Goal: Find specific page/section: Find specific page/section

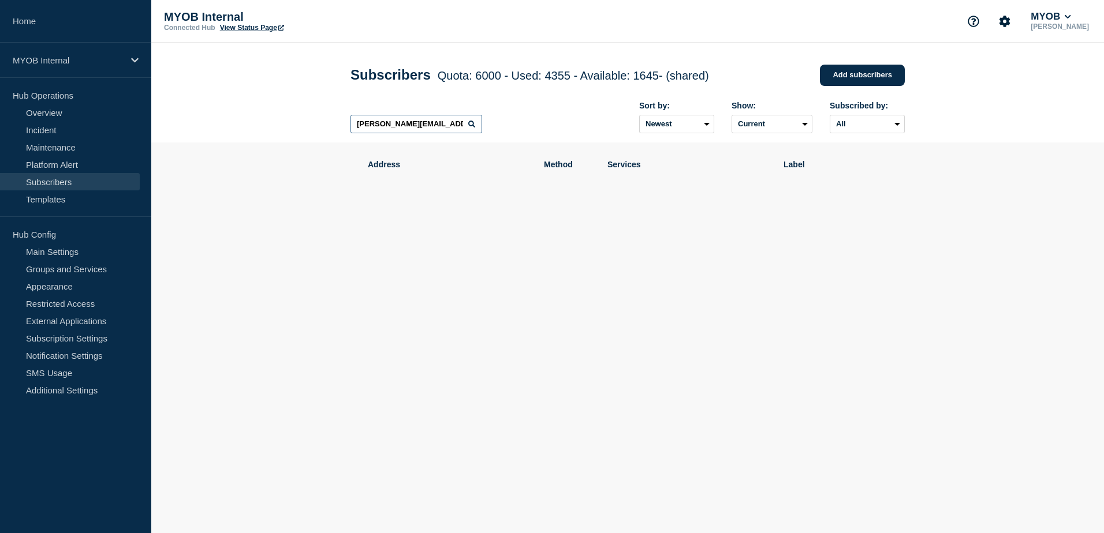
scroll to position [0, 2]
drag, startPoint x: 353, startPoint y: 126, endPoint x: 514, endPoint y: 128, distance: 161.6
click at [514, 128] on div "[PERSON_NAME][EMAIL_ADDRESS][DOMAIN_NAME] Sort by: Newest Oldest Show: Current …" at bounding box center [627, 117] width 554 height 50
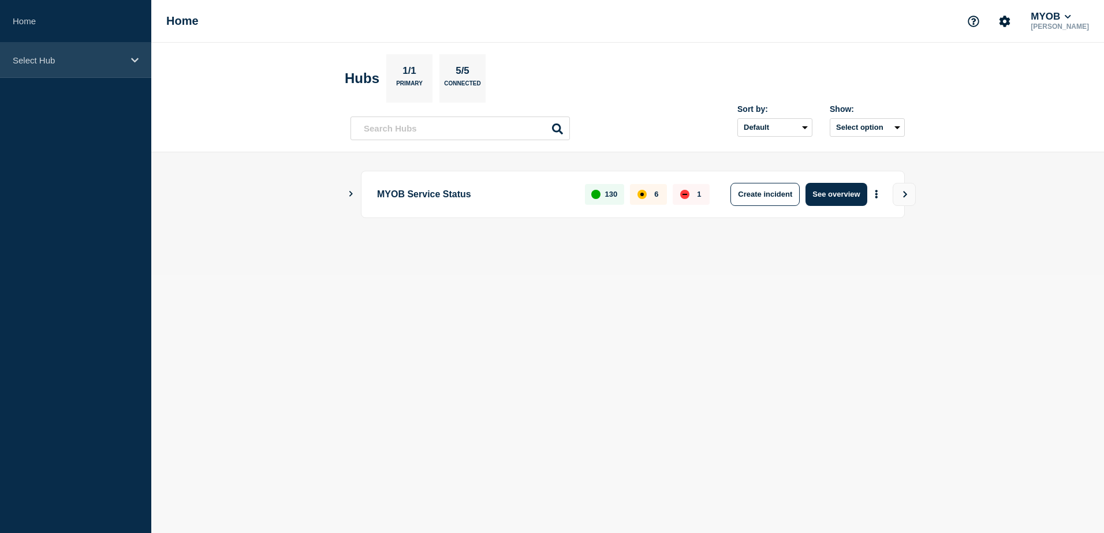
click at [85, 64] on p "Select Hub" at bounding box center [68, 60] width 111 height 10
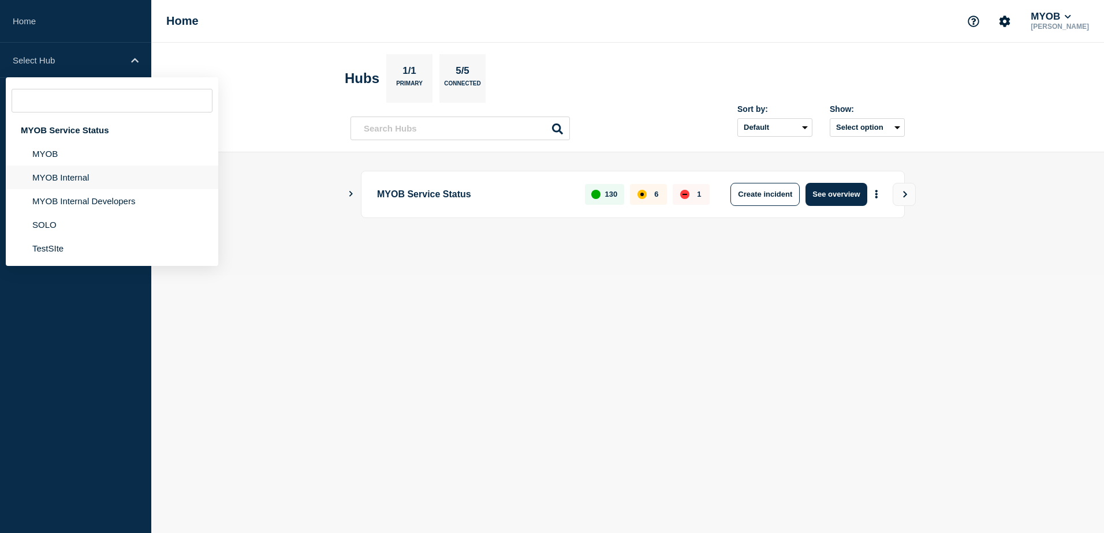
click at [66, 175] on li "MYOB Internal" at bounding box center [112, 178] width 212 height 24
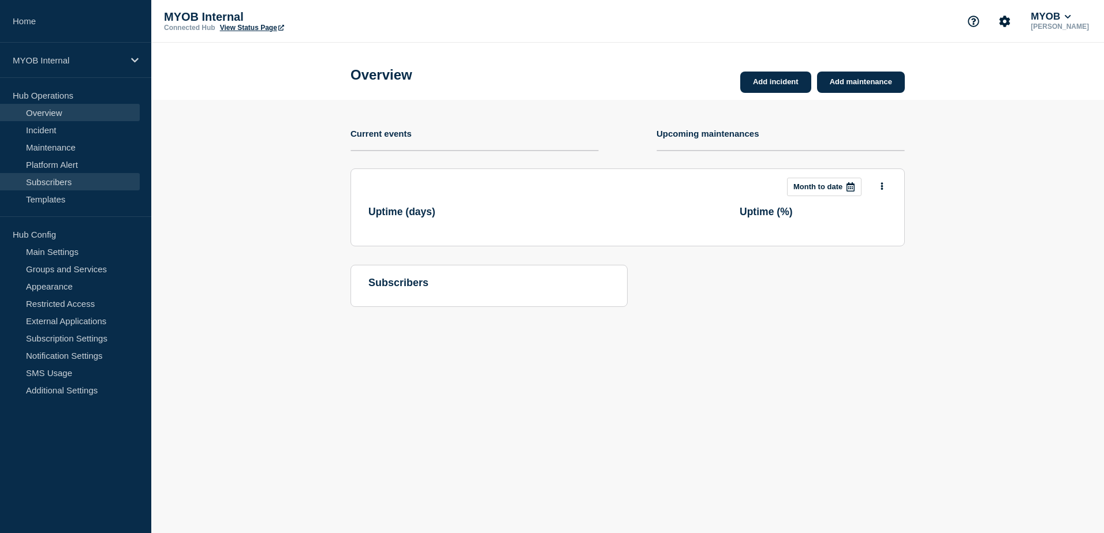
click at [77, 178] on link "Subscribers" at bounding box center [70, 181] width 140 height 17
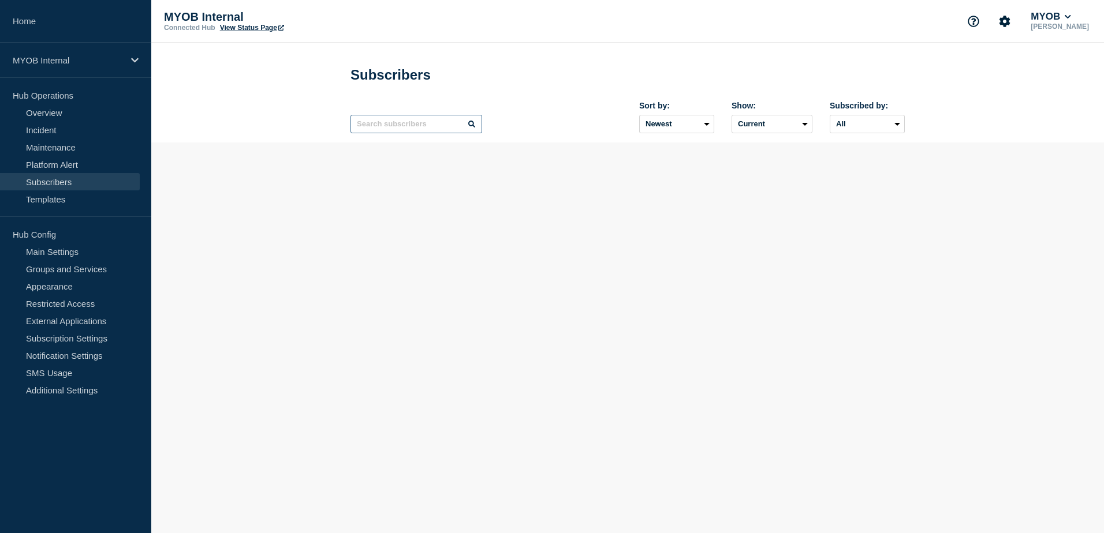
click at [419, 126] on input "text" at bounding box center [416, 124] width 132 height 18
paste input "Emily.Butler@myob.com"
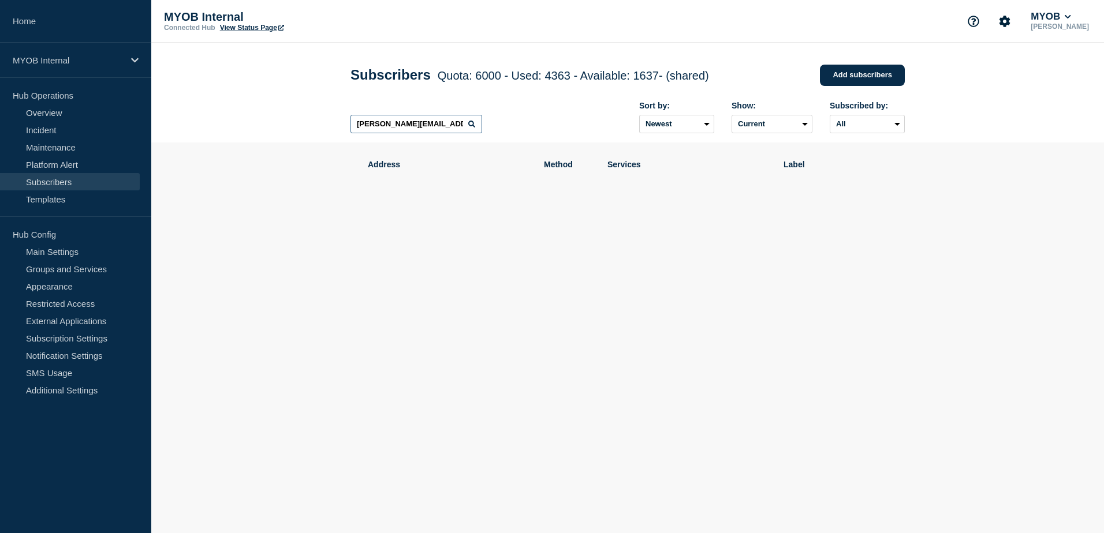
drag, startPoint x: 423, startPoint y: 126, endPoint x: 171, endPoint y: 126, distance: 251.7
click at [171, 126] on header "Subscribers Quota: 6000 - Used: 4363 - Available: 1637 - (shared) Quota Used Av…" at bounding box center [627, 93] width 952 height 100
paste input "Apeksha.Sachdeva"
click at [473, 128] on icon at bounding box center [471, 124] width 7 height 7
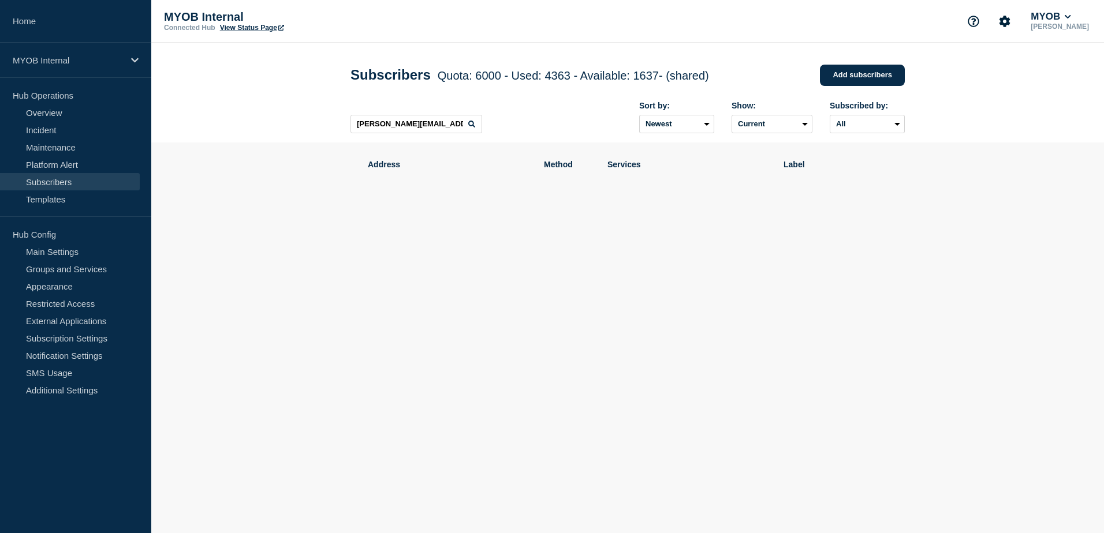
click at [472, 124] on icon at bounding box center [471, 124] width 7 height 7
drag, startPoint x: 354, startPoint y: 126, endPoint x: 667, endPoint y: 145, distance: 313.4
click at [667, 145] on main "Subscribers Quota: 6000 - Used: 4363 - Available: 1637 - (shared) Quota Used Av…" at bounding box center [627, 177] width 952 height 269
paste input "sourabhsathish.anur"
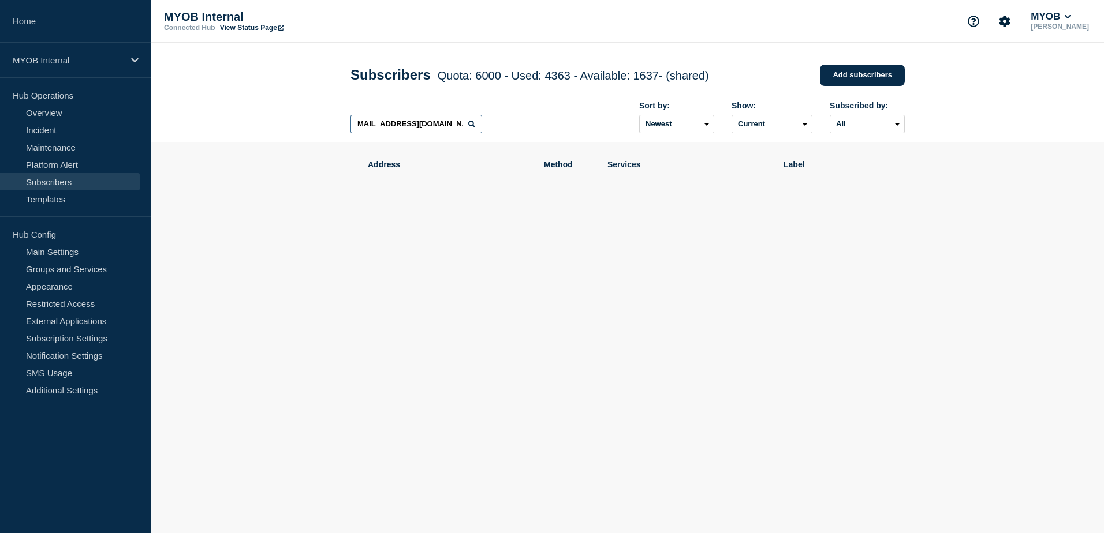
scroll to position [0, 13]
click at [473, 128] on icon at bounding box center [471, 124] width 7 height 7
drag, startPoint x: 353, startPoint y: 125, endPoint x: 624, endPoint y: 147, distance: 271.6
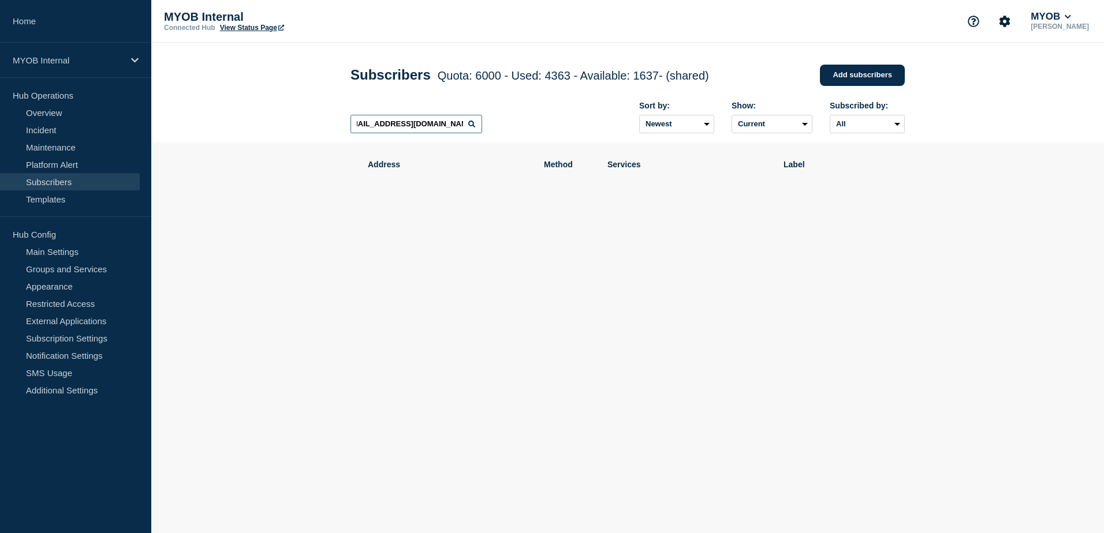
click at [624, 147] on main "Subscribers Quota: 6000 - Used: 4363 - Available: 1637 - (shared) Quota Used Av…" at bounding box center [627, 177] width 952 height 269
paste input "TrishaJane.Dayondon2"
drag, startPoint x: 352, startPoint y: 126, endPoint x: 640, endPoint y: 145, distance: 288.7
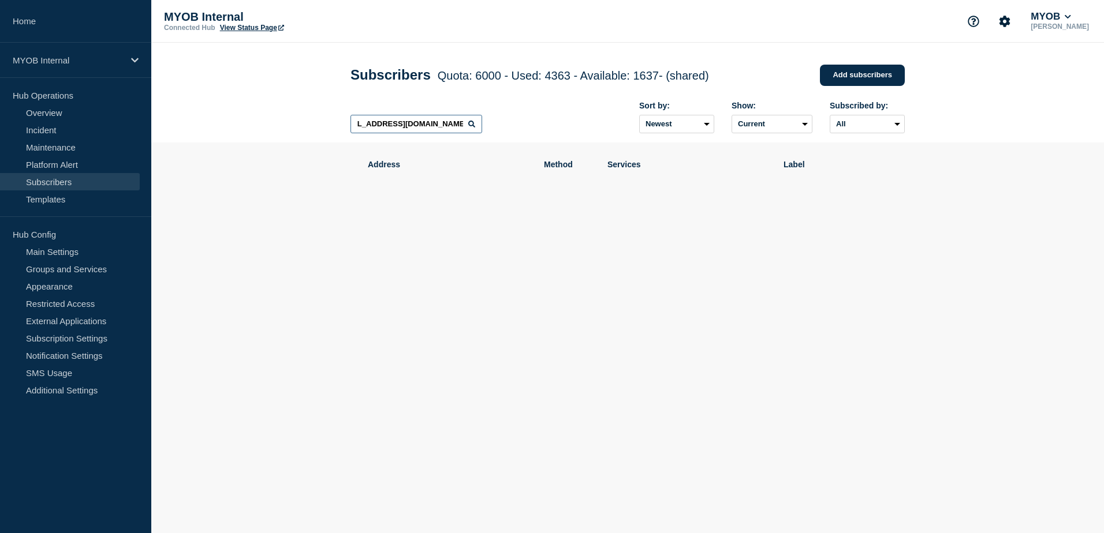
click at [640, 145] on main "Subscribers Quota: 6000 - Used: 4363 - Available: 1637 - (shared) Quota Used Av…" at bounding box center [627, 177] width 952 height 269
paste input "Alex.Timanyuk"
drag, startPoint x: 454, startPoint y: 130, endPoint x: 118, endPoint y: 118, distance: 336.1
click at [117, 119] on div "Home MYOB Internal Hub Operations Overview Incident Maintenance Platform Alert …" at bounding box center [552, 156] width 1104 height 312
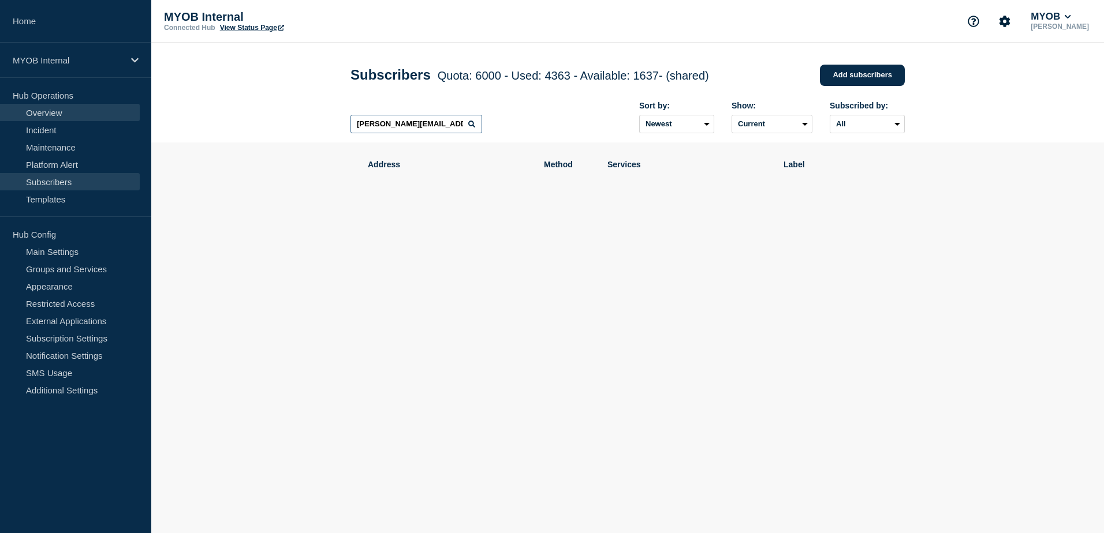
paste input "rashi.jain"
type input "rashi.jain@myob.com"
